Goal: Transaction & Acquisition: Purchase product/service

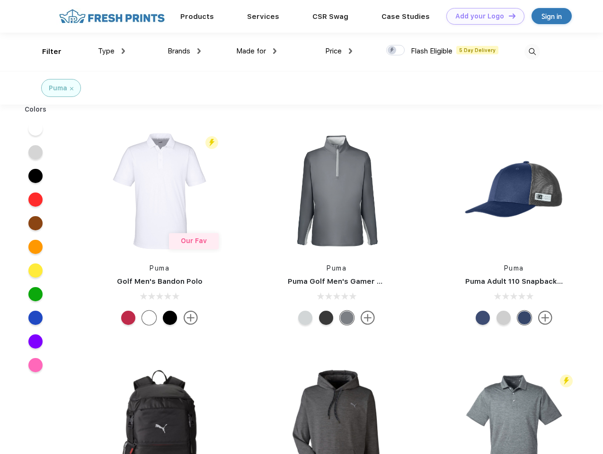
click at [482, 16] on link "Add your Logo Design Tool" at bounding box center [485, 16] width 78 height 17
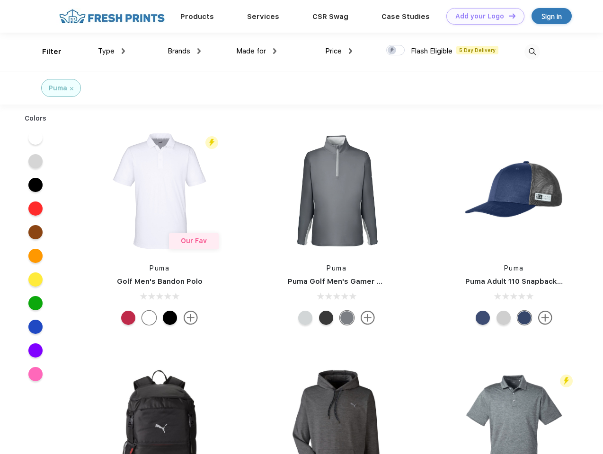
click at [0, 0] on div "Design Tool" at bounding box center [0, 0] width 0 height 0
click at [508, 16] on link "Add your Logo Design Tool" at bounding box center [485, 16] width 78 height 17
click at [45, 52] on div "Filter" at bounding box center [51, 51] width 19 height 11
click at [112, 51] on span "Type" at bounding box center [106, 51] width 17 height 9
click at [184, 51] on span "Brands" at bounding box center [179, 51] width 23 height 9
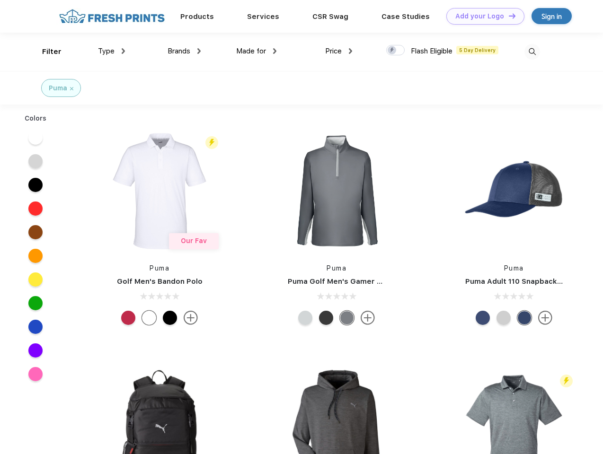
click at [256, 51] on span "Made for" at bounding box center [251, 51] width 30 height 9
click at [339, 51] on span "Price" at bounding box center [333, 51] width 17 height 9
click at [396, 51] on div at bounding box center [395, 50] width 18 height 10
click at [392, 51] on input "checkbox" at bounding box center [389, 47] width 6 height 6
click at [532, 52] on img at bounding box center [532, 52] width 16 height 16
